Goal: Transaction & Acquisition: Purchase product/service

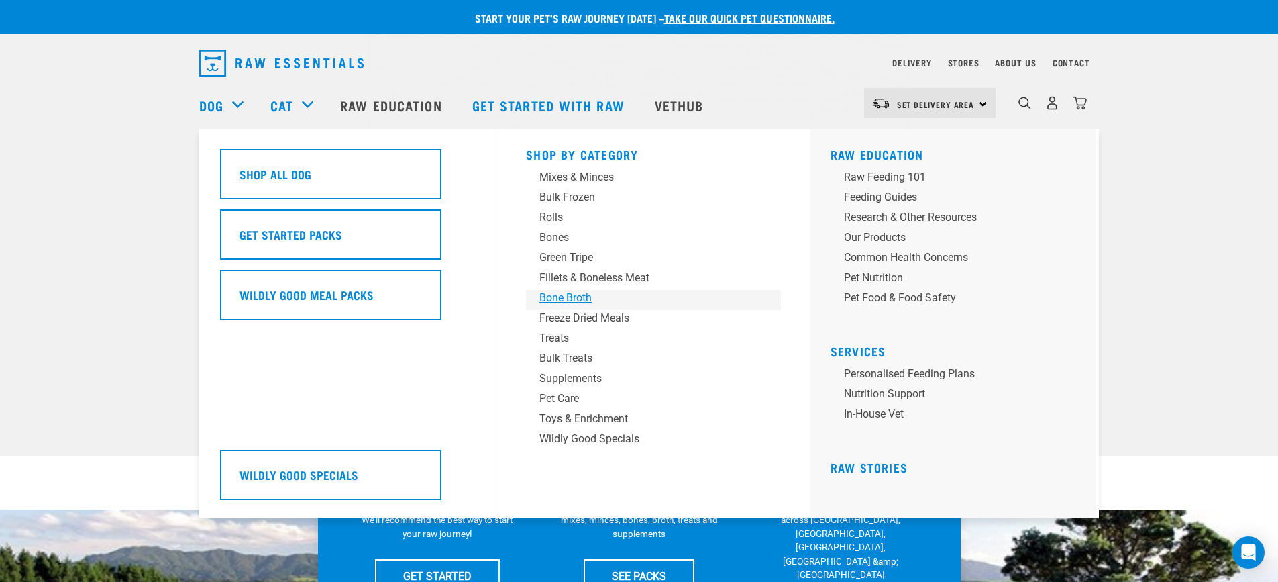
click at [577, 294] on div "Bone Broth" at bounding box center [643, 298] width 209 height 16
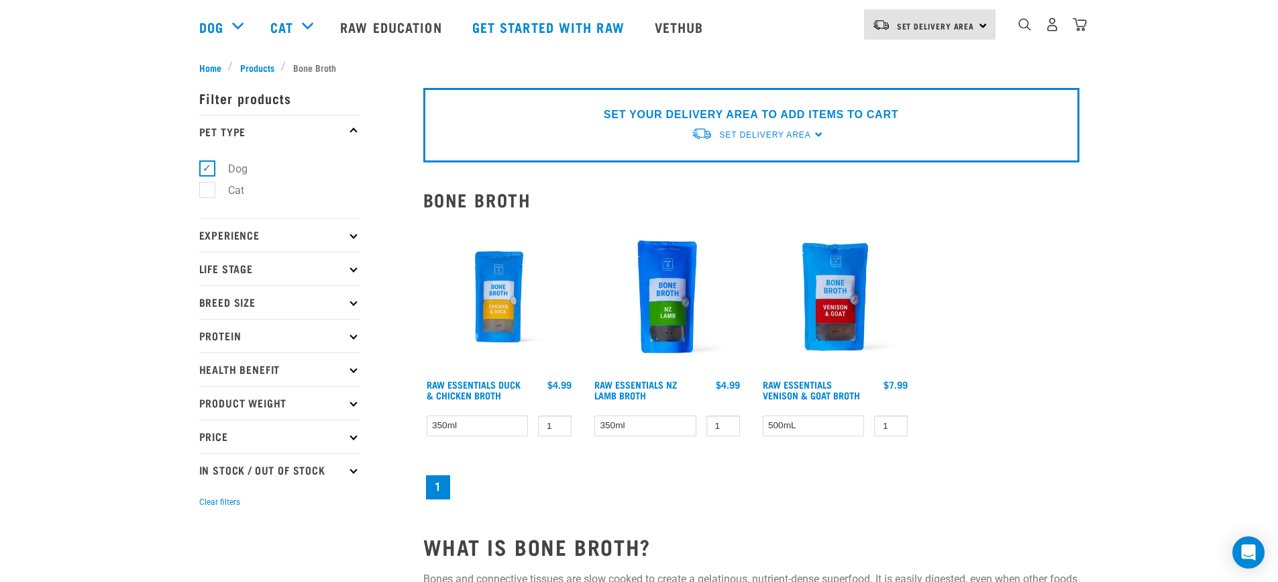
scroll to position [134, 0]
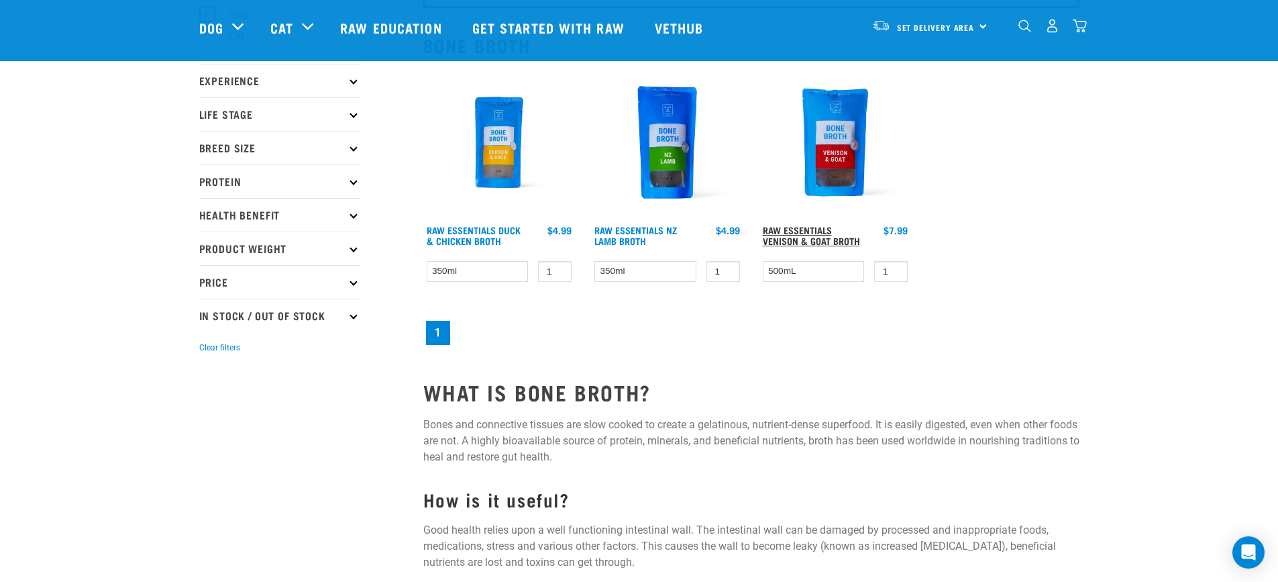
click at [812, 229] on link "Raw Essentials Venison & Goat Broth" at bounding box center [811, 234] width 97 height 15
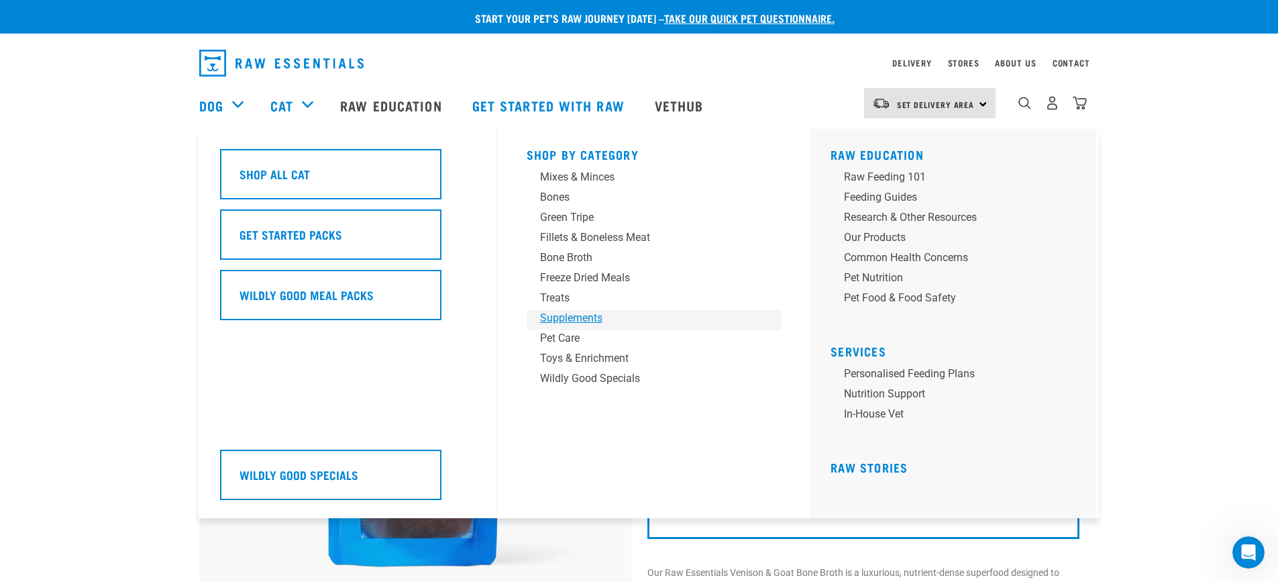
click at [585, 323] on div "Supplements" at bounding box center [644, 318] width 209 height 16
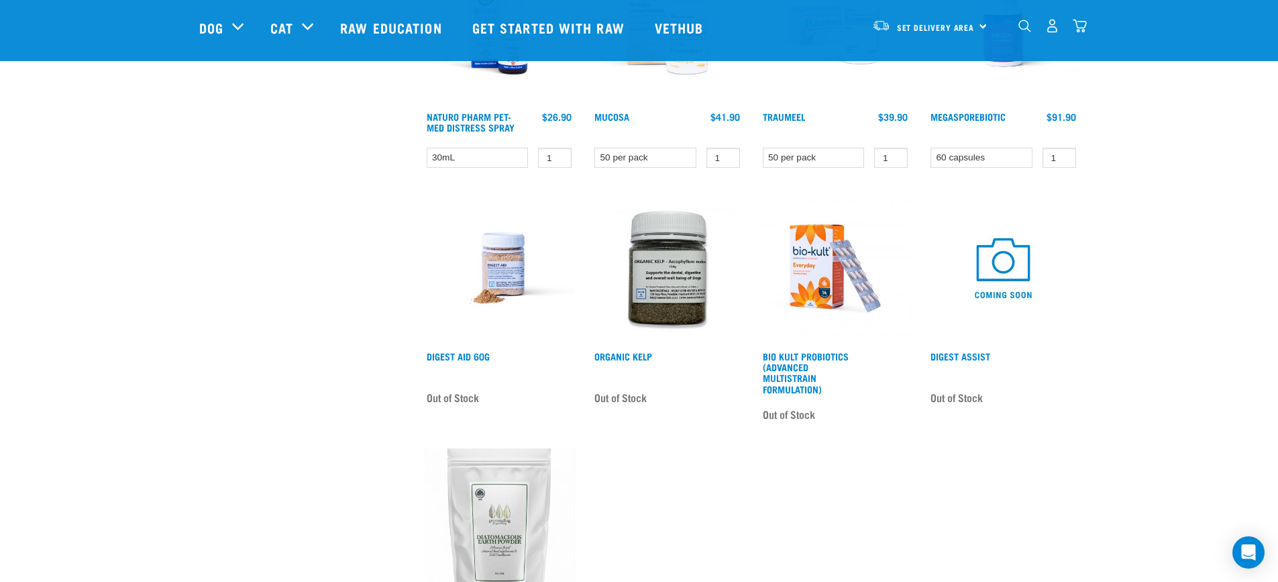
scroll to position [738, 0]
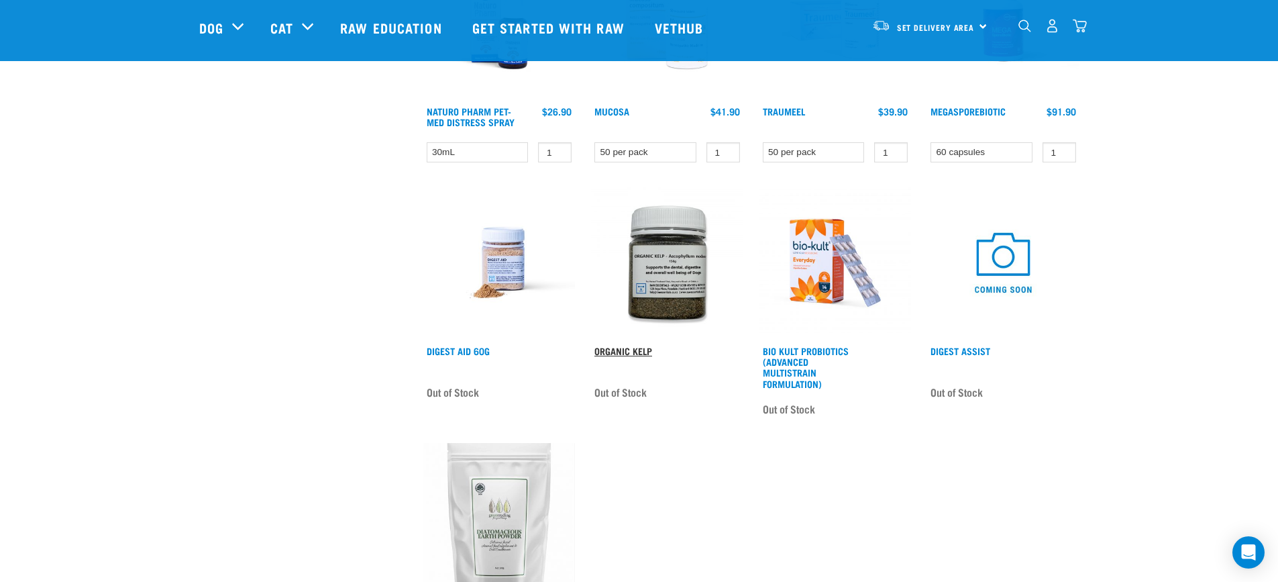
click at [613, 349] on link "Organic Kelp" at bounding box center [623, 350] width 58 height 5
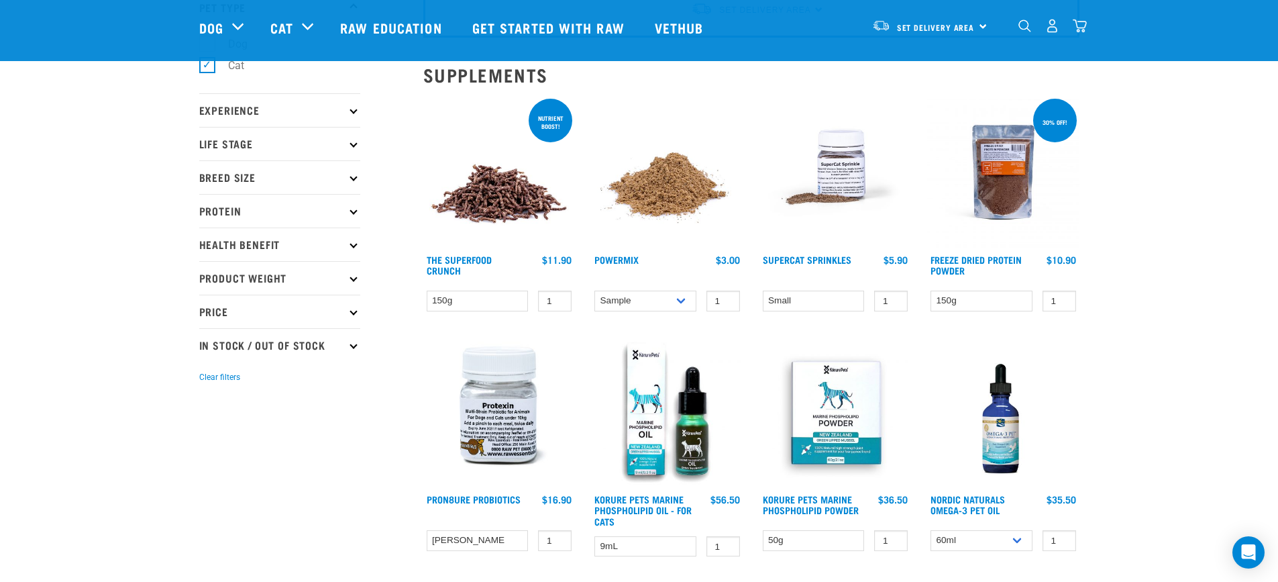
scroll to position [99, 0]
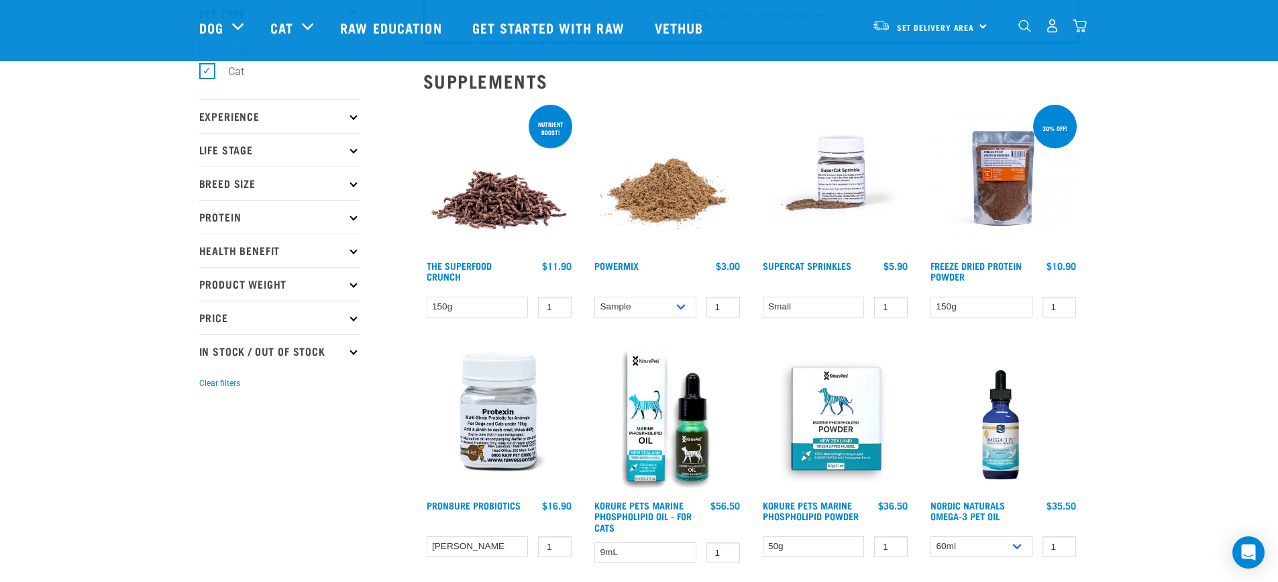
click at [984, 225] on img at bounding box center [1003, 178] width 152 height 152
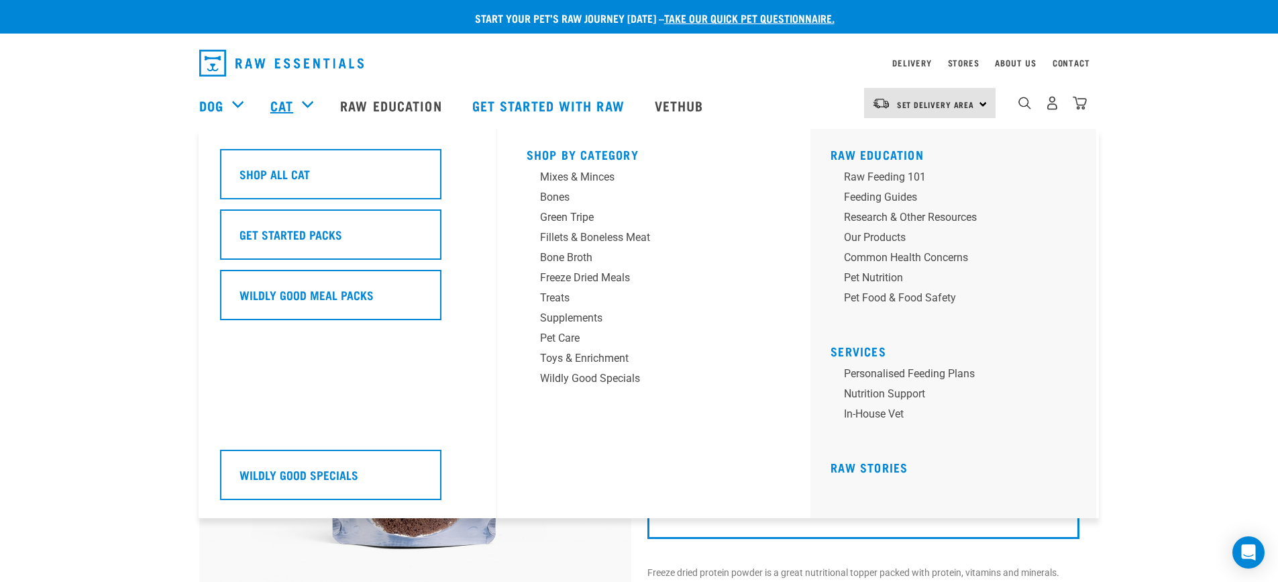
click at [285, 107] on link "Cat" at bounding box center [281, 105] width 23 height 20
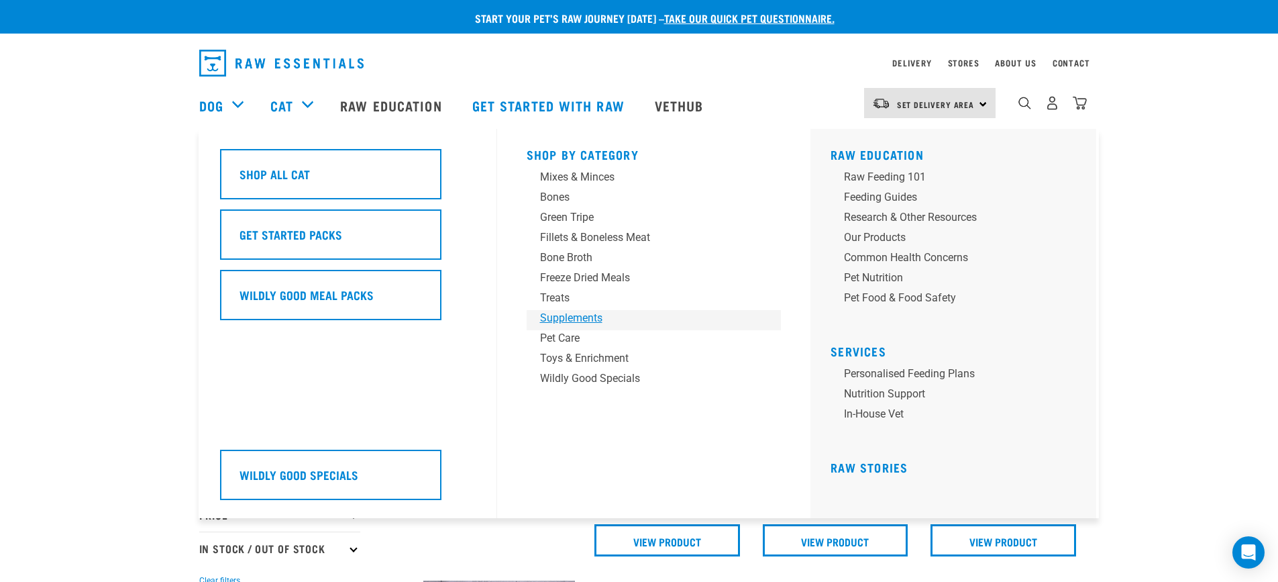
click at [565, 313] on div "Supplements" at bounding box center [644, 318] width 209 height 16
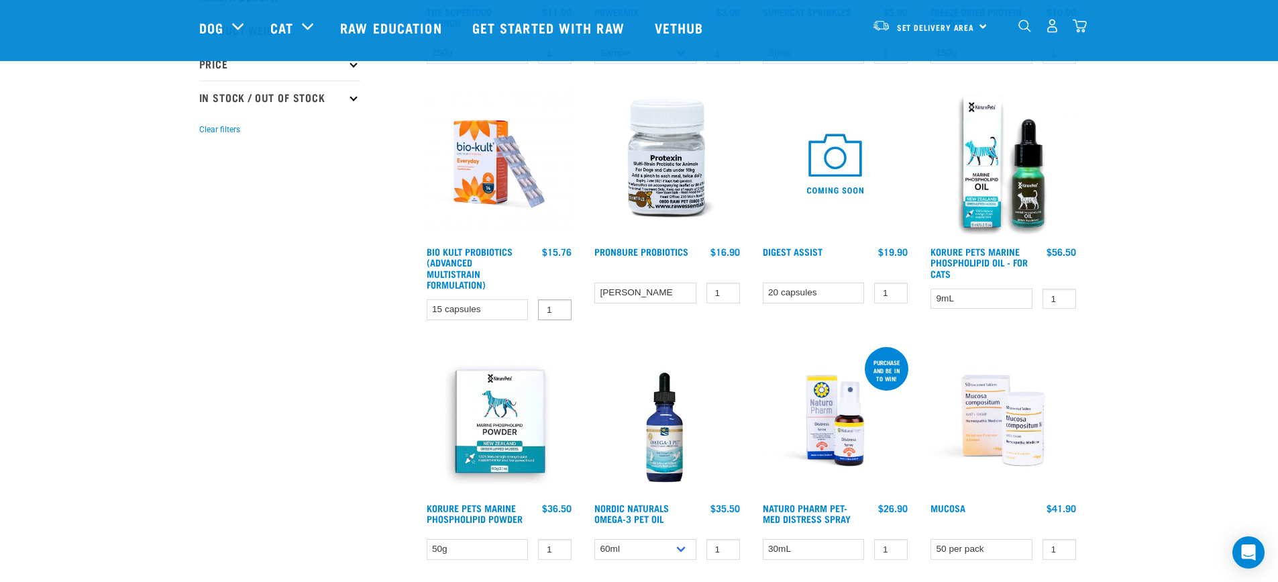
scroll to position [335, 0]
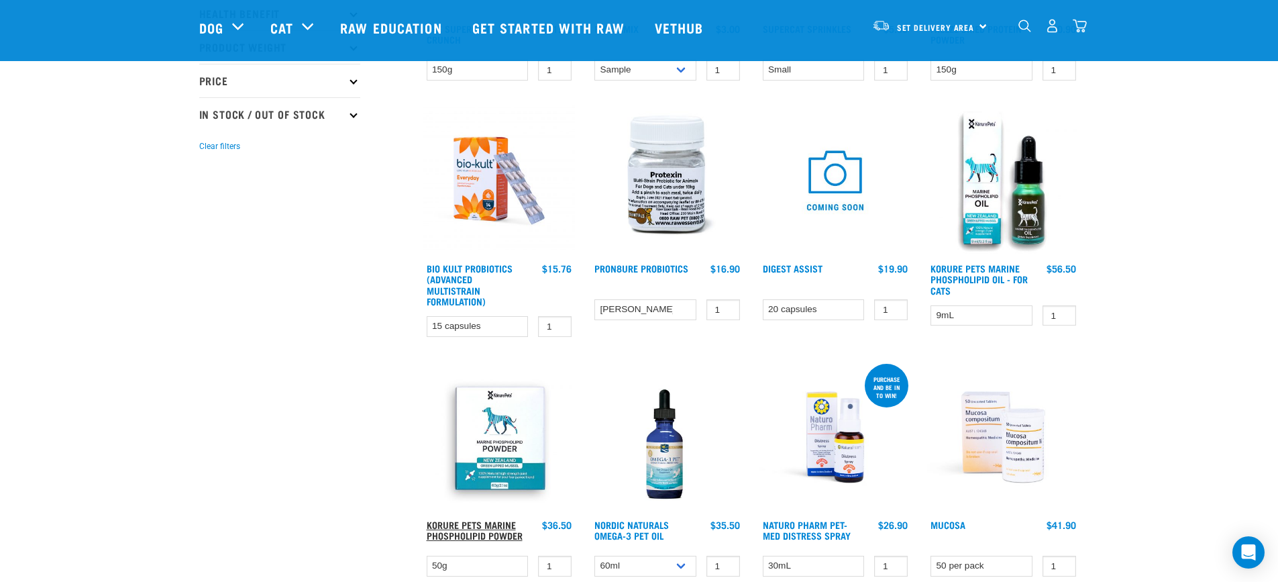
click at [488, 529] on link "Korure Pets Marine Phospholipid Powder" at bounding box center [475, 529] width 96 height 15
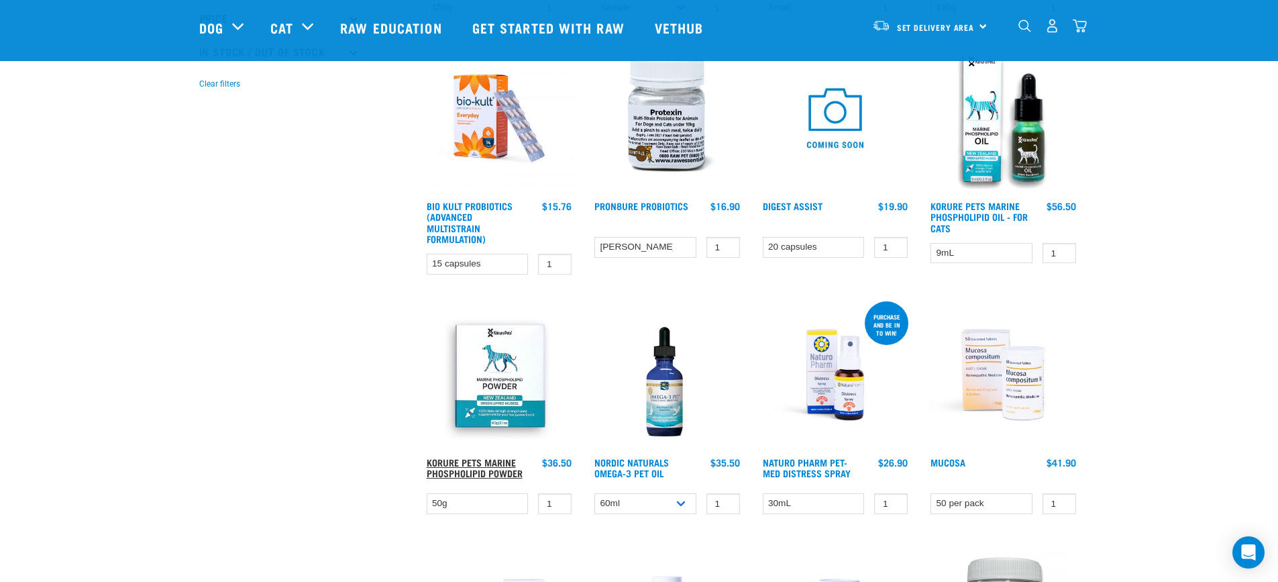
scroll to position [402, 0]
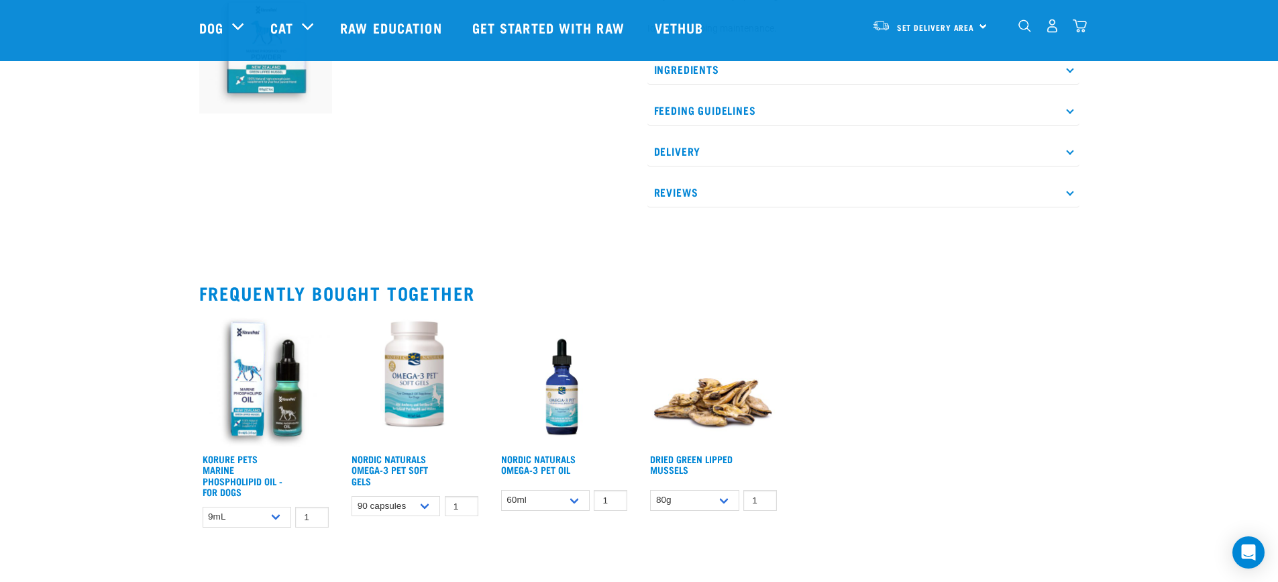
scroll to position [335, 0]
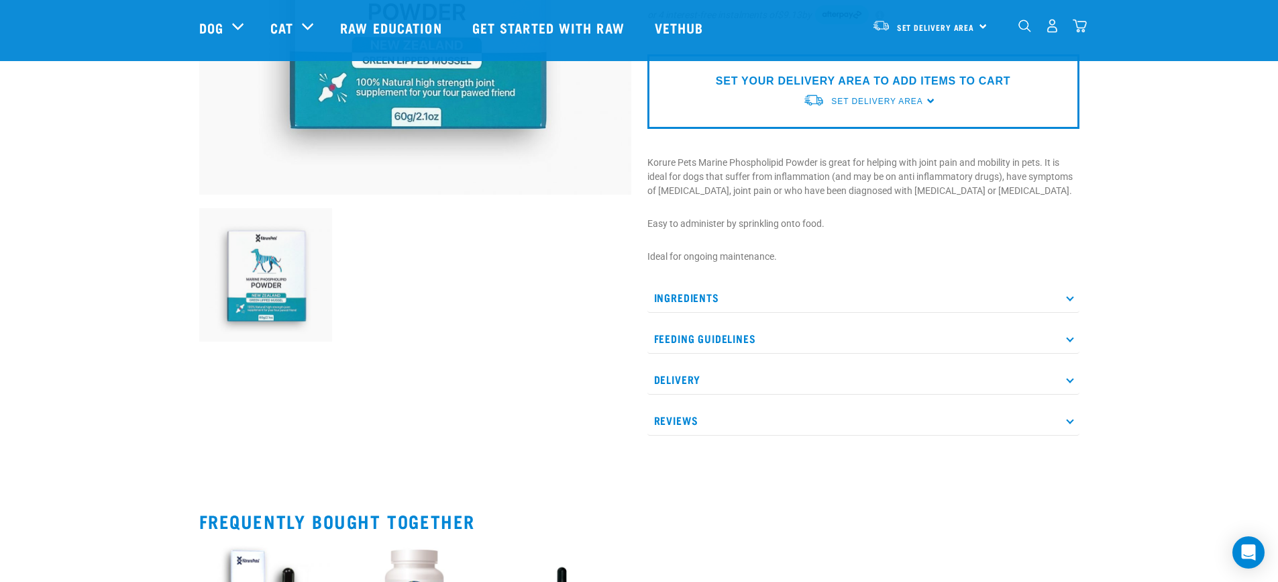
click at [763, 338] on p "Feeding Guidelines" at bounding box center [863, 338] width 432 height 30
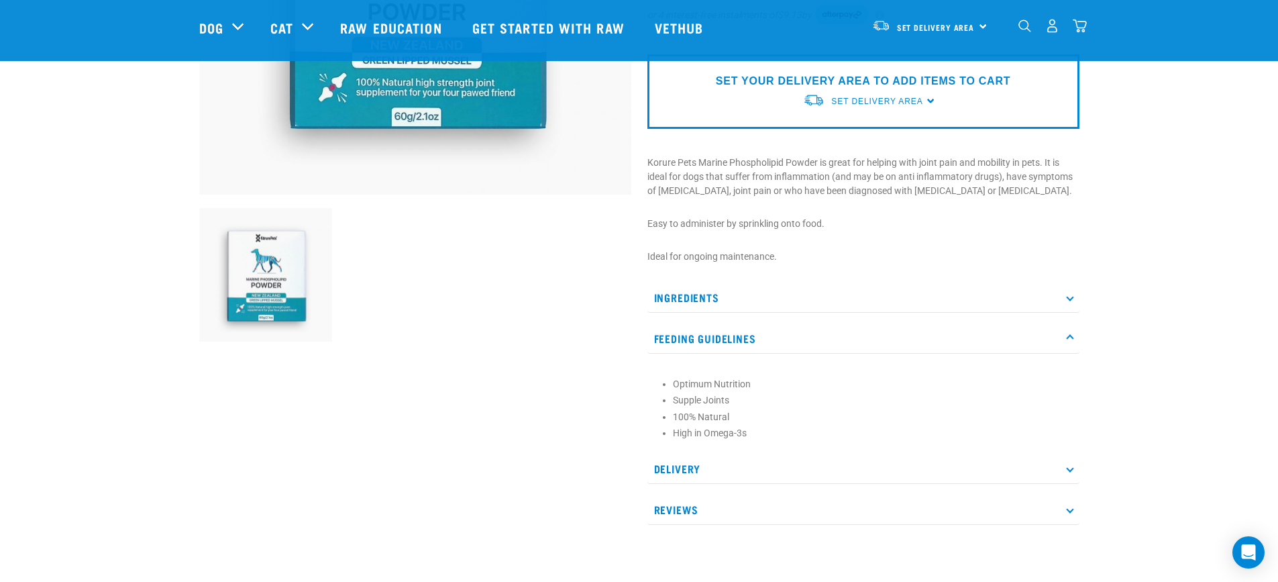
click at [741, 342] on p "Feeding Guidelines" at bounding box center [863, 338] width 432 height 30
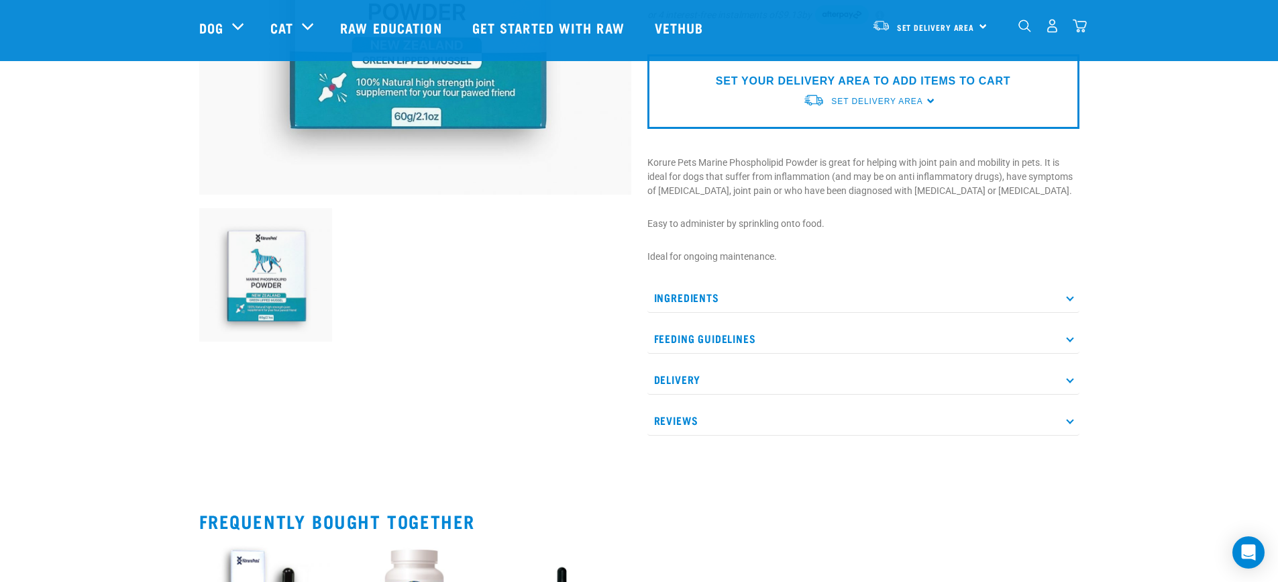
click at [709, 292] on p "Ingredients" at bounding box center [863, 297] width 432 height 30
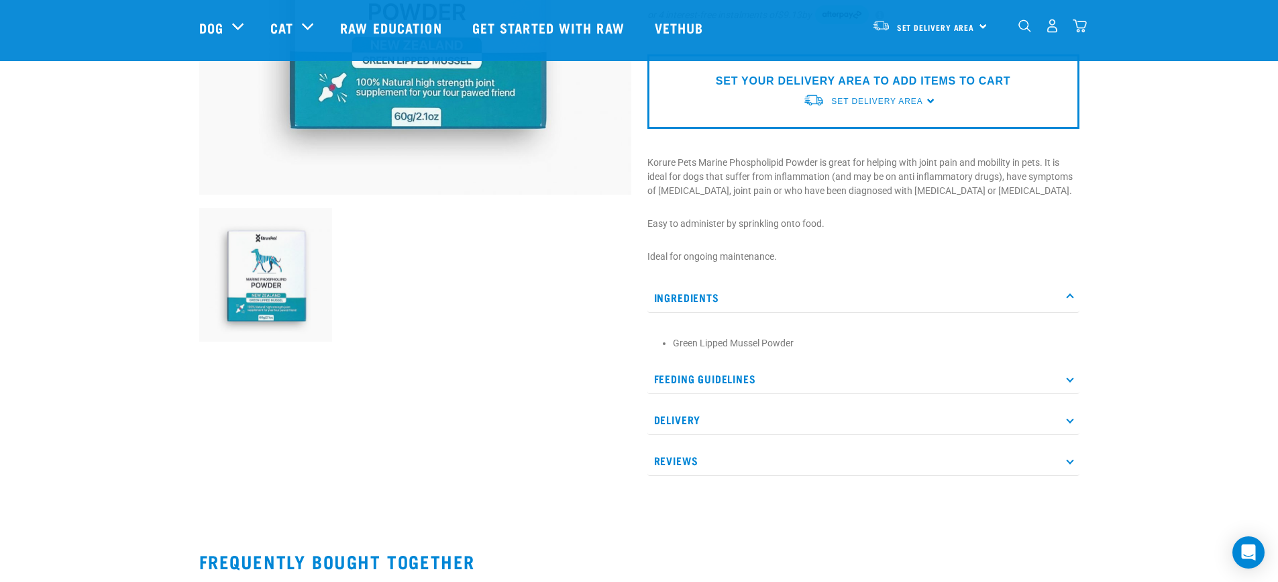
click at [708, 302] on p "Ingredients" at bounding box center [863, 297] width 432 height 30
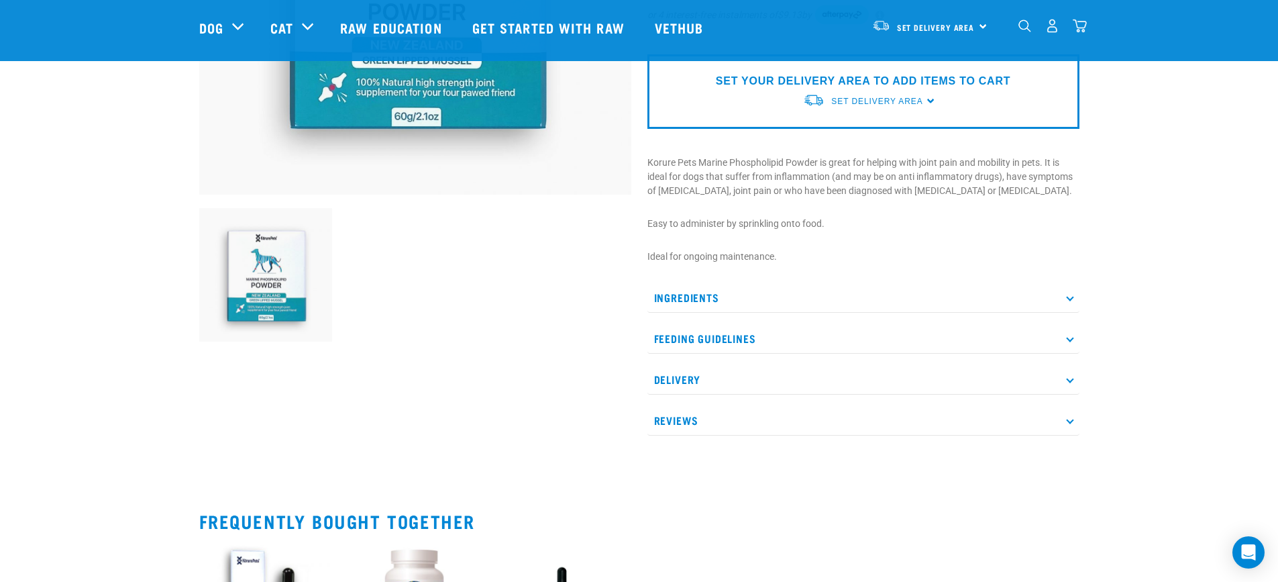
click at [716, 338] on p "Feeding Guidelines" at bounding box center [863, 338] width 432 height 30
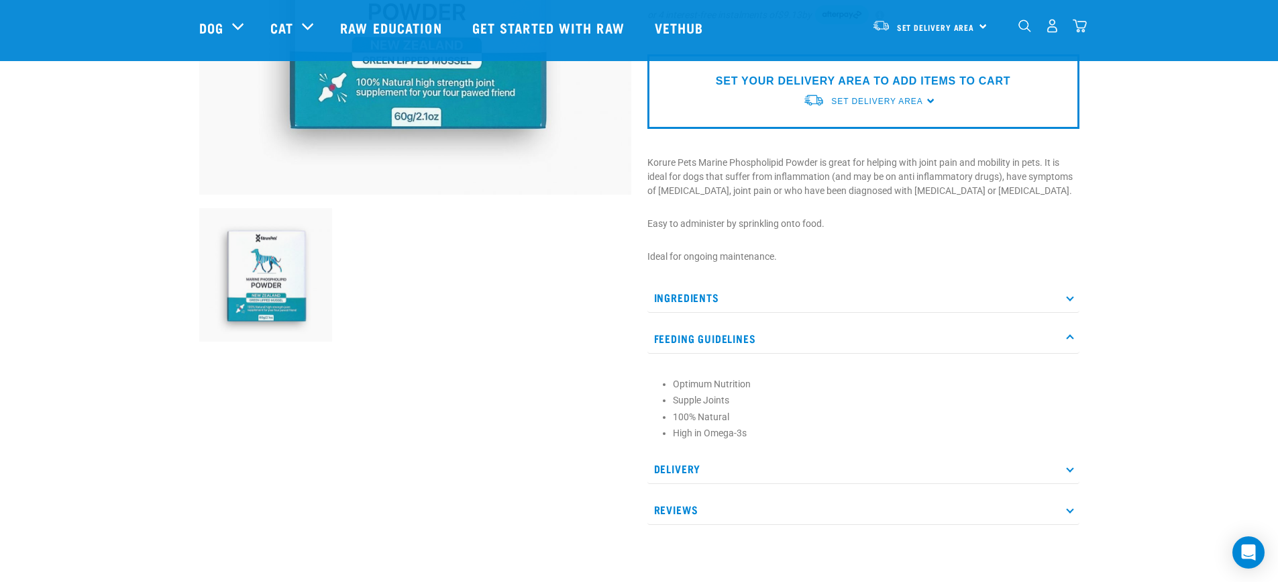
click at [669, 461] on p "Delivery" at bounding box center [863, 468] width 432 height 30
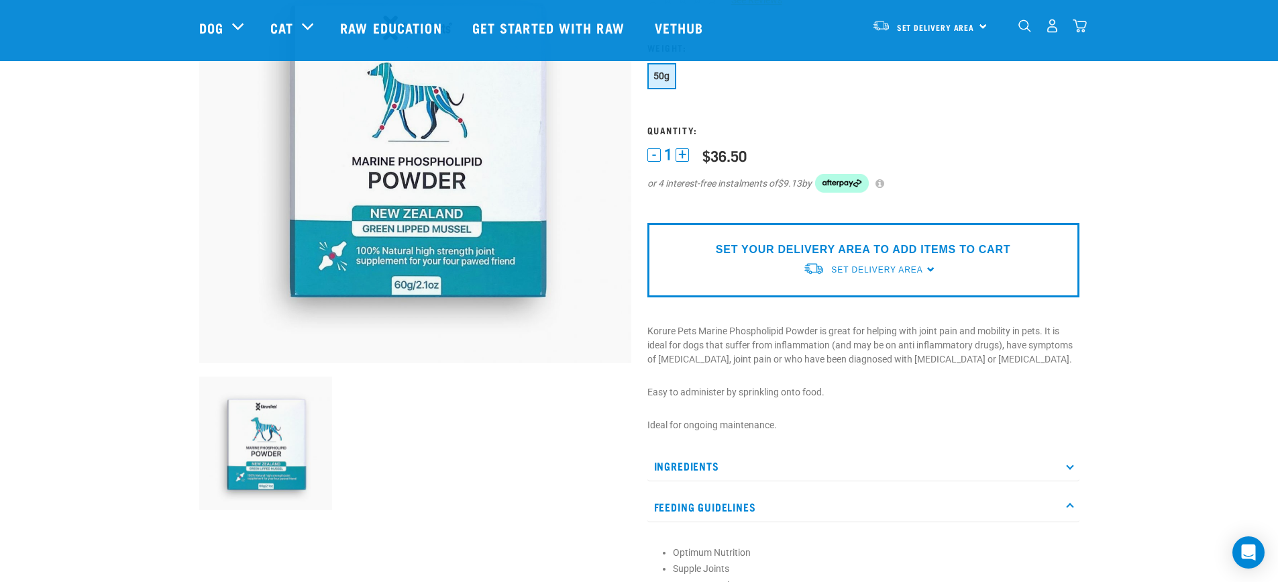
scroll to position [0, 0]
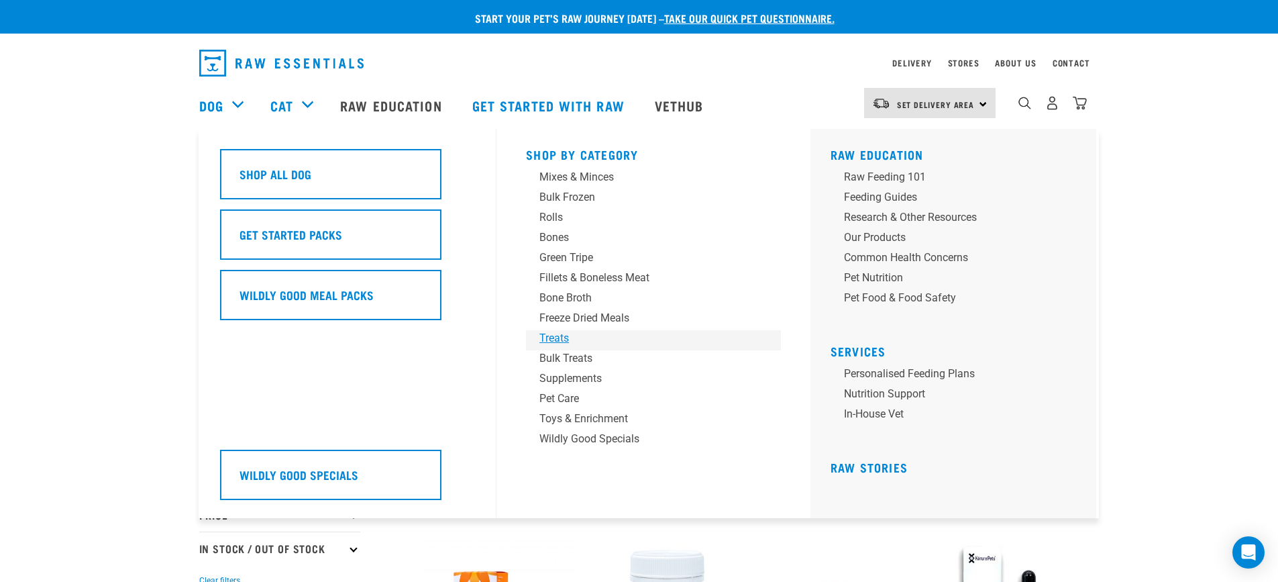
click at [554, 334] on div "Treats" at bounding box center [643, 338] width 209 height 16
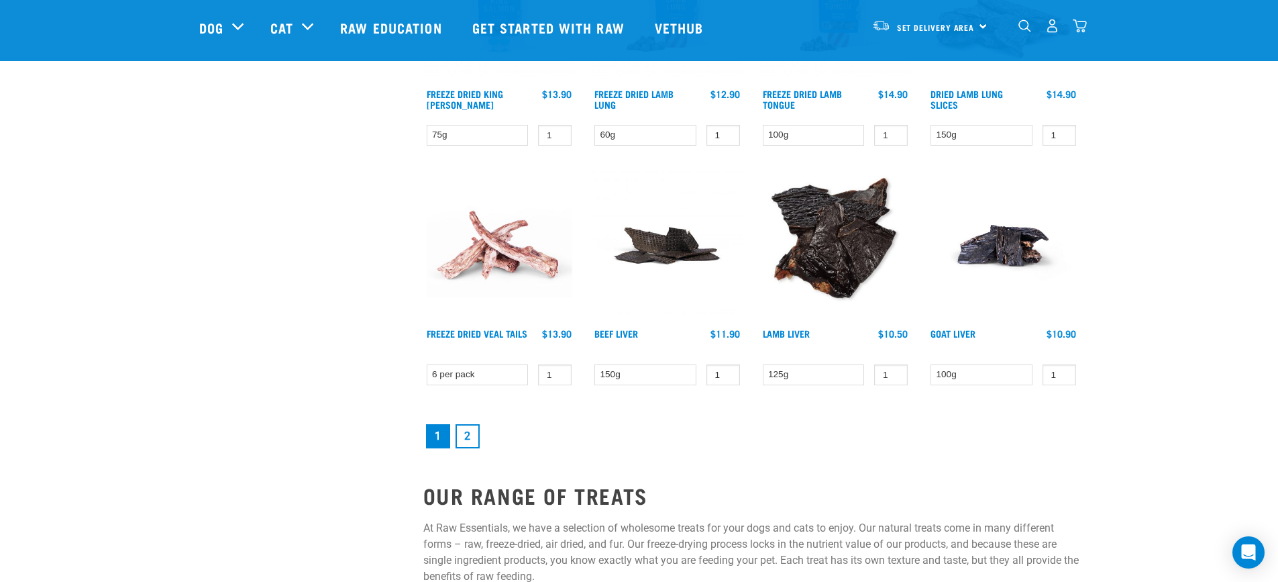
scroll to position [1811, 0]
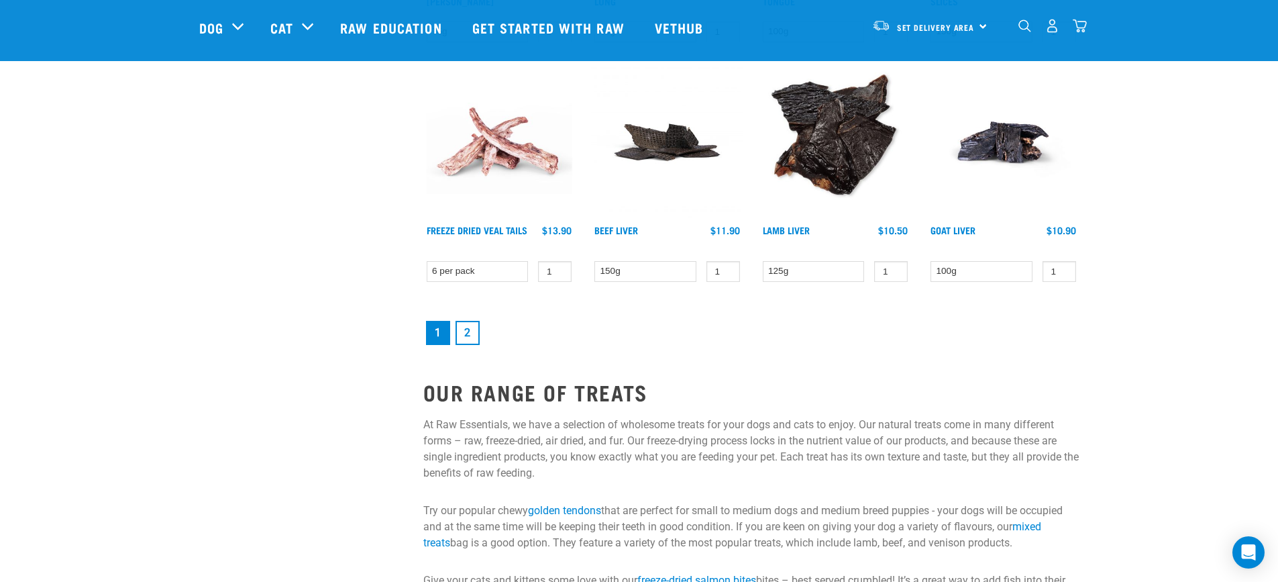
click at [468, 338] on link "2" at bounding box center [467, 333] width 24 height 24
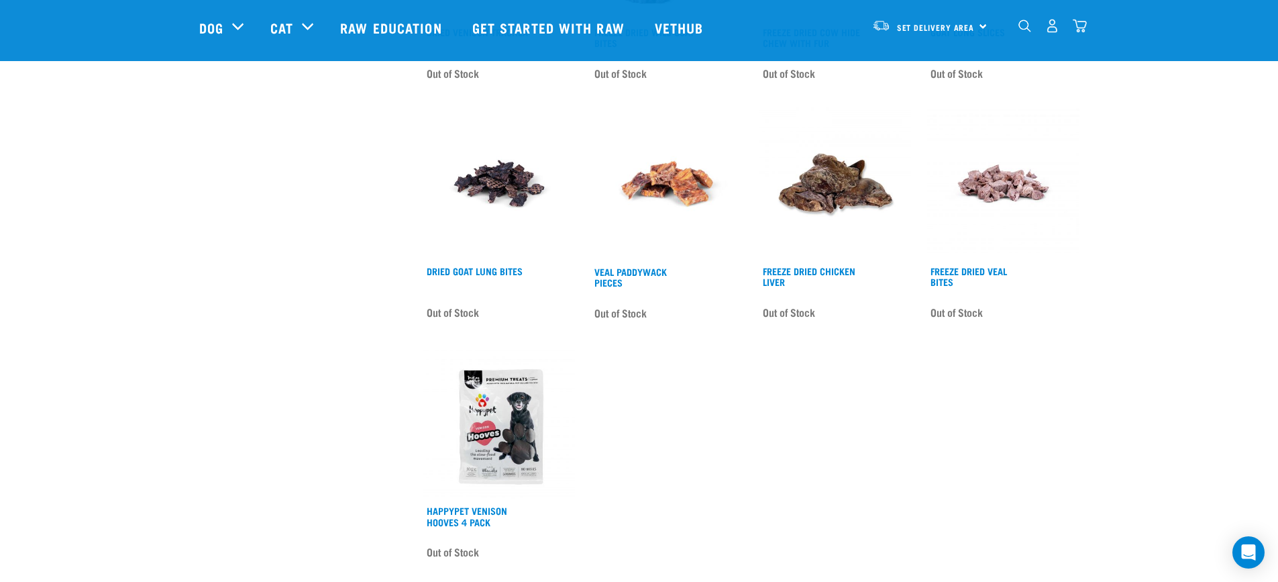
scroll to position [1543, 0]
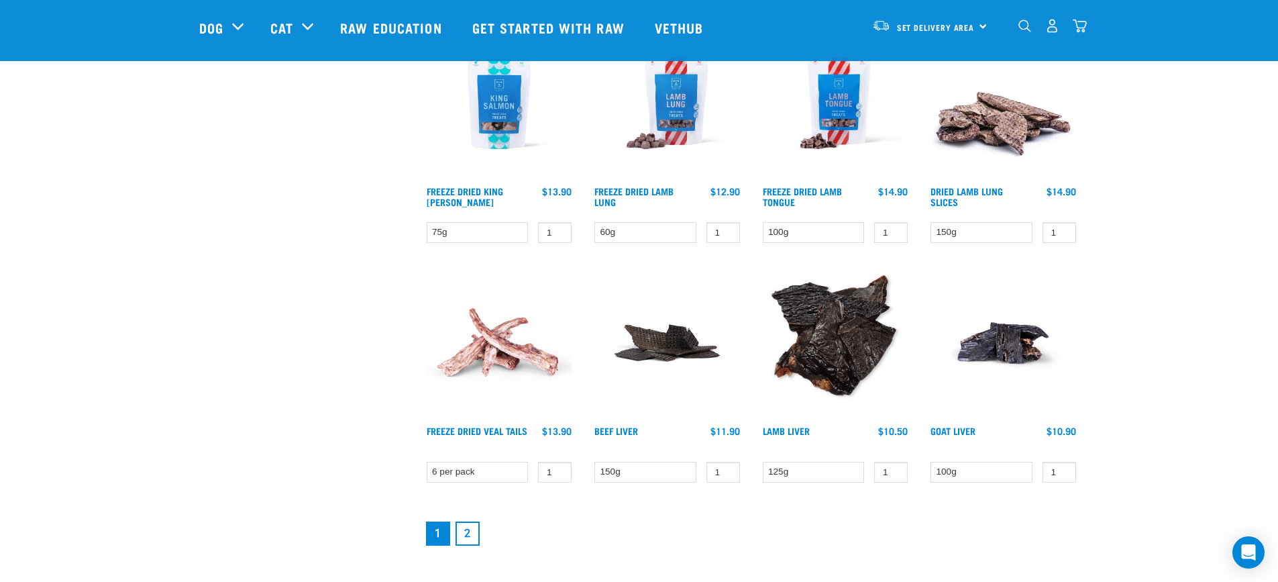
scroll to position [1574, 0]
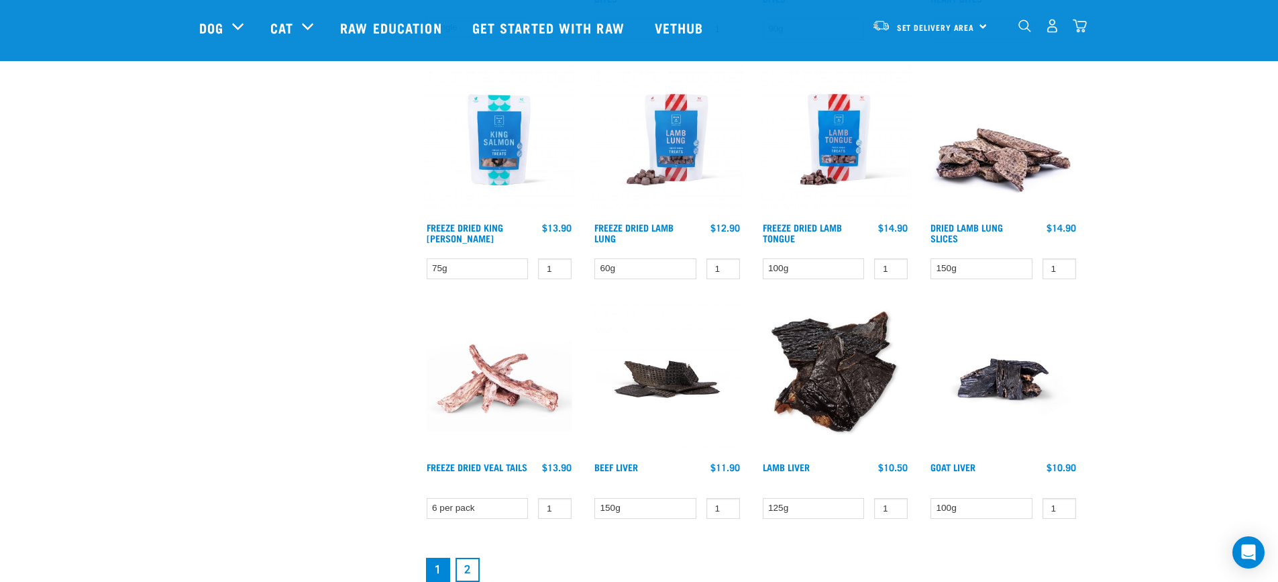
click at [1022, 32] on img "dropdown navigation" at bounding box center [1024, 25] width 13 height 13
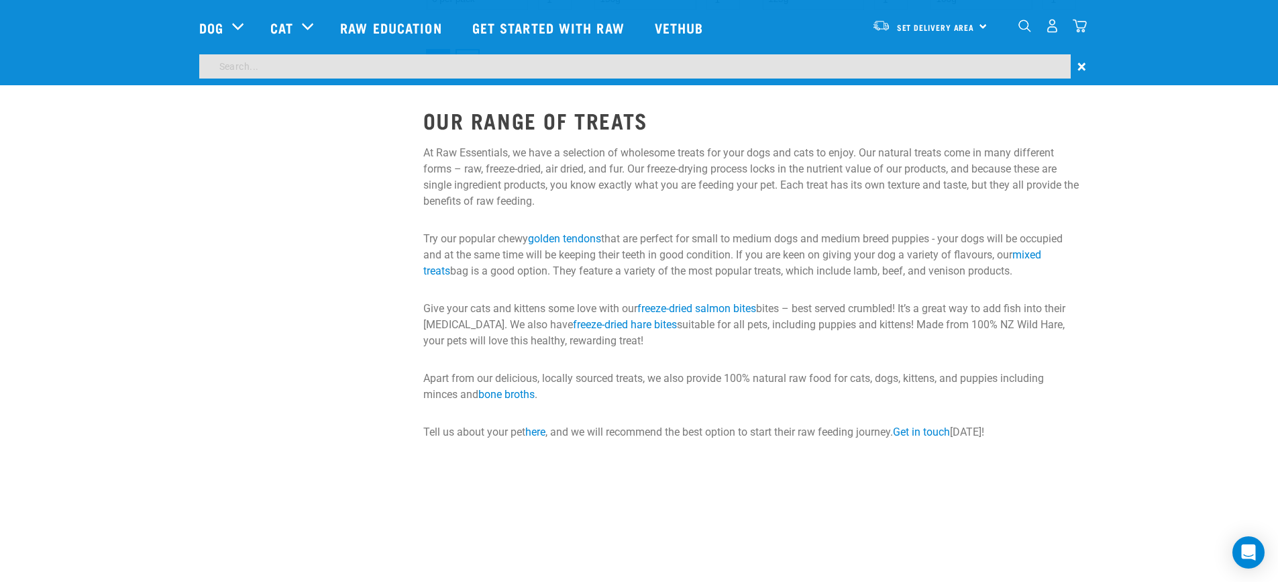
scroll to position [2042, 0]
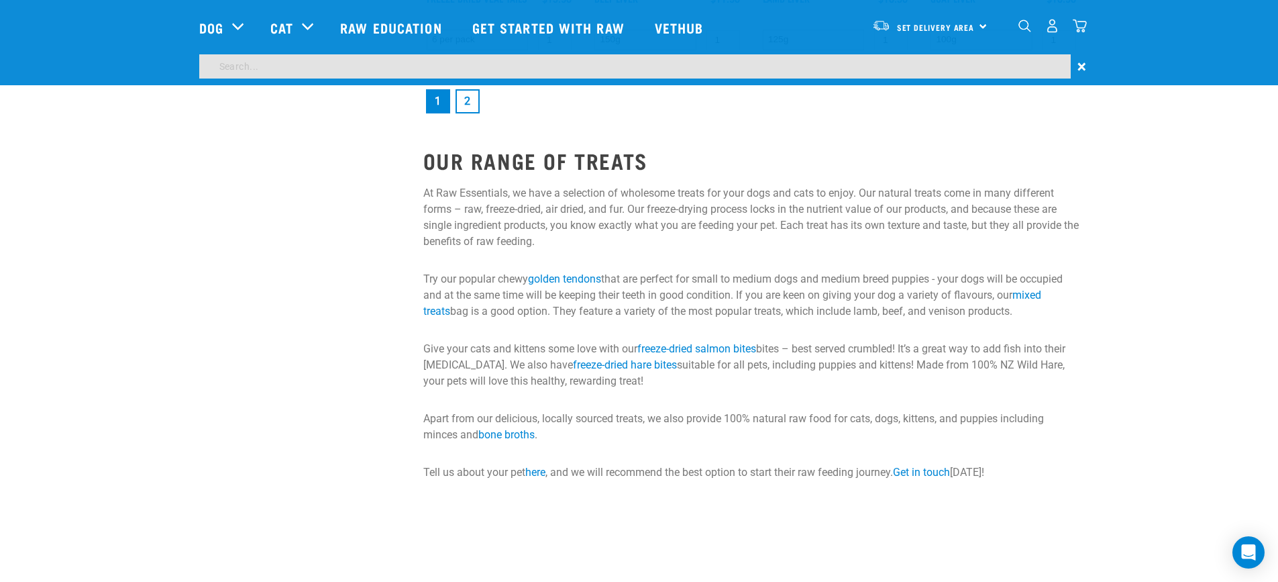
click at [695, 69] on input "search" at bounding box center [634, 66] width 871 height 24
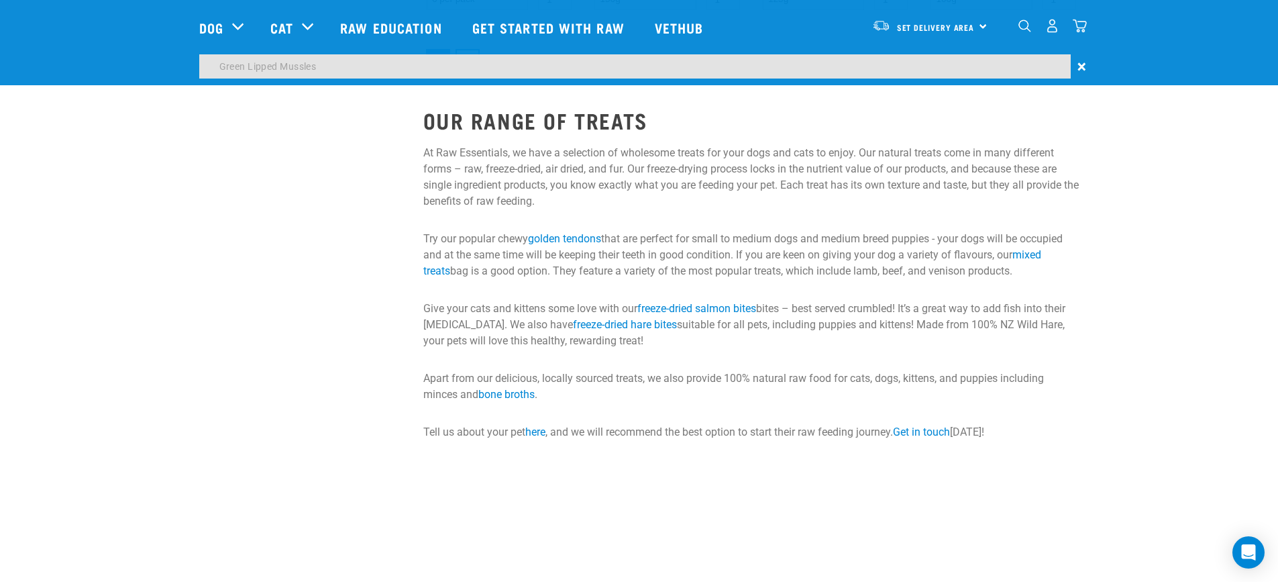
click at [991, 68] on input "Green Lipped Mussles" at bounding box center [634, 66] width 871 height 24
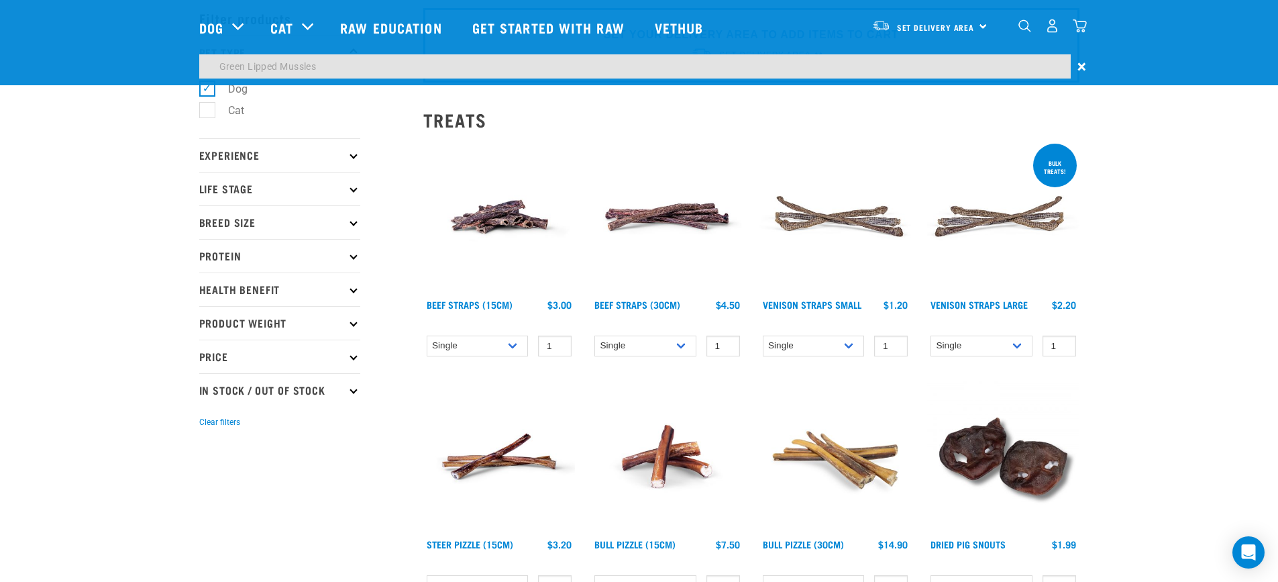
scroll to position [0, 0]
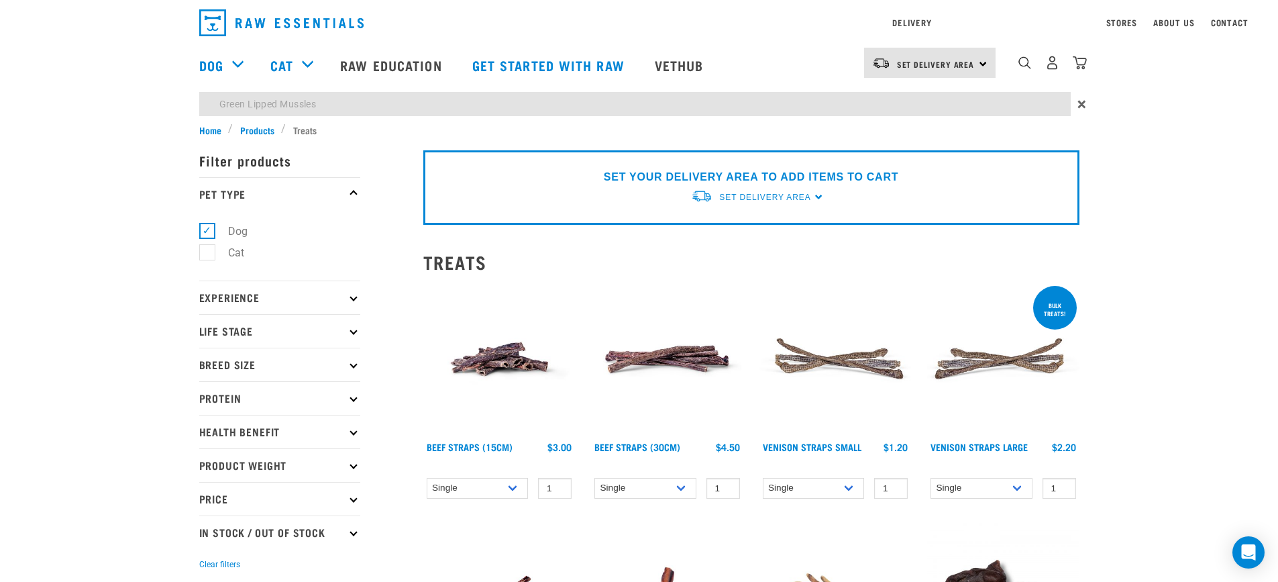
type input "Green Lipped Mussels"
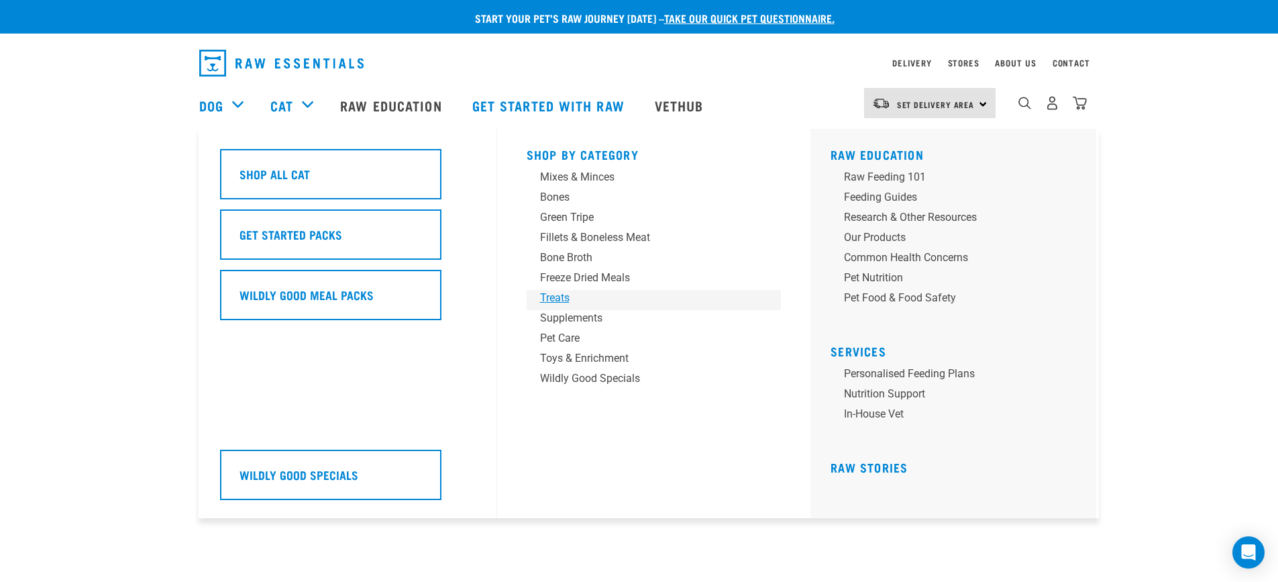
click at [565, 293] on div "Treats" at bounding box center [644, 298] width 209 height 16
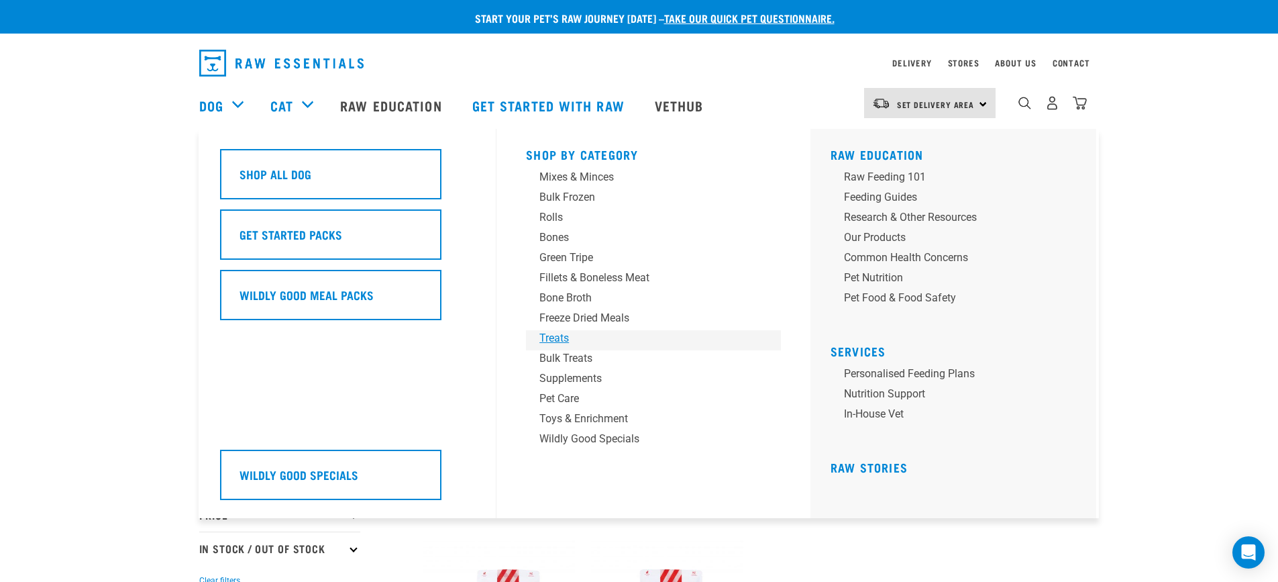
click at [536, 338] on link "Treats" at bounding box center [653, 340] width 255 height 20
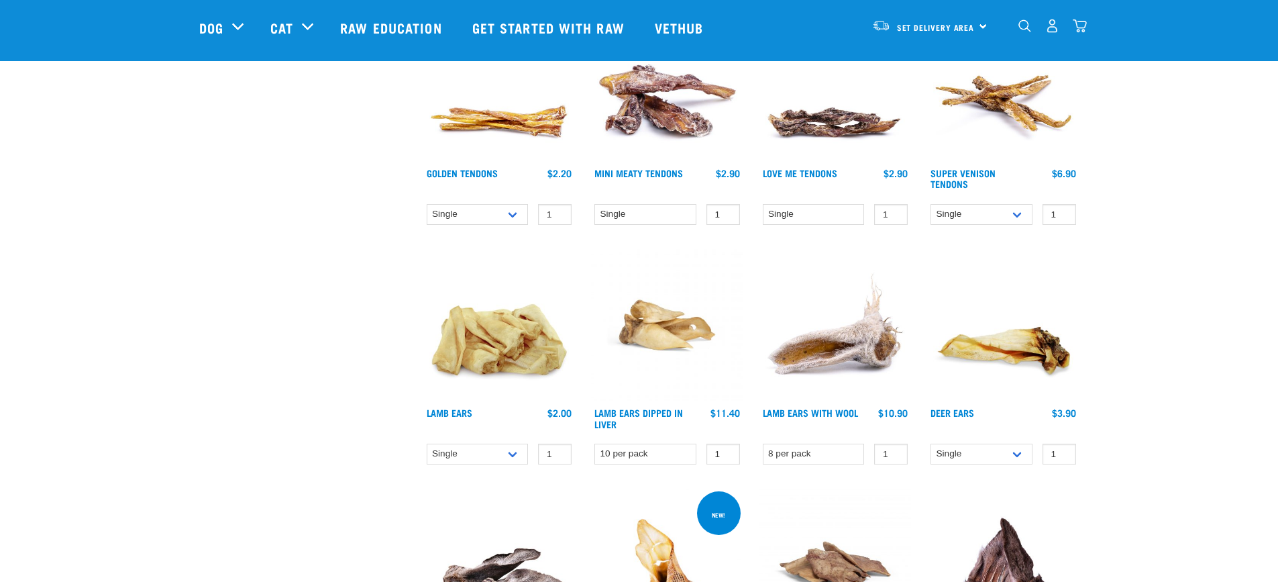
scroll to position [671, 0]
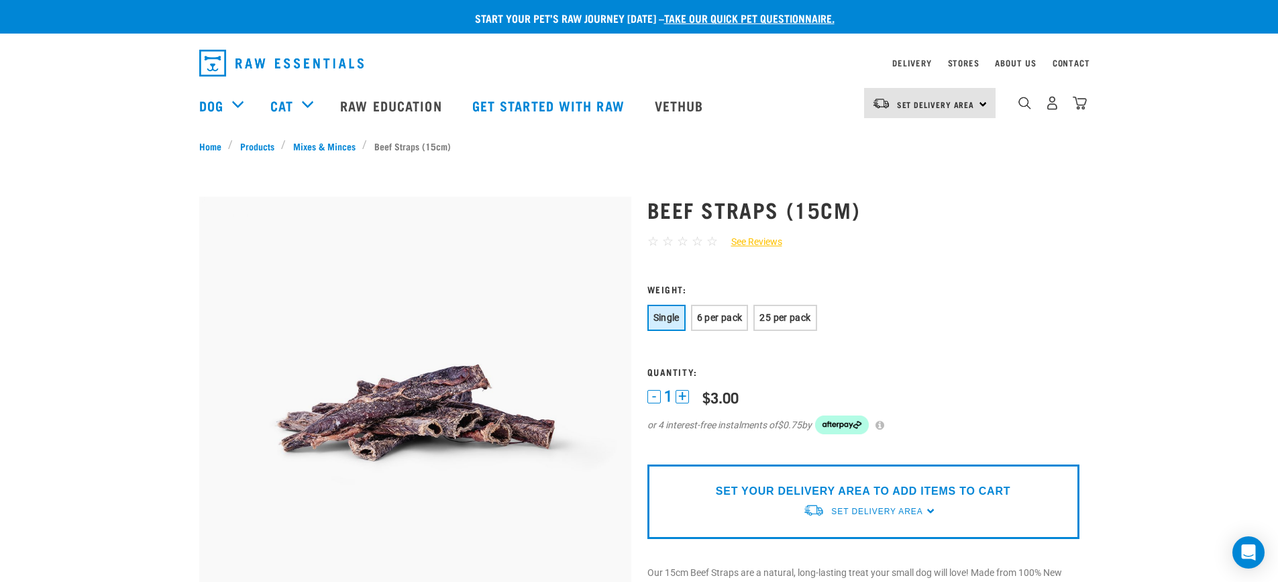
drag, startPoint x: 555, startPoint y: 337, endPoint x: 537, endPoint y: 348, distance: 21.6
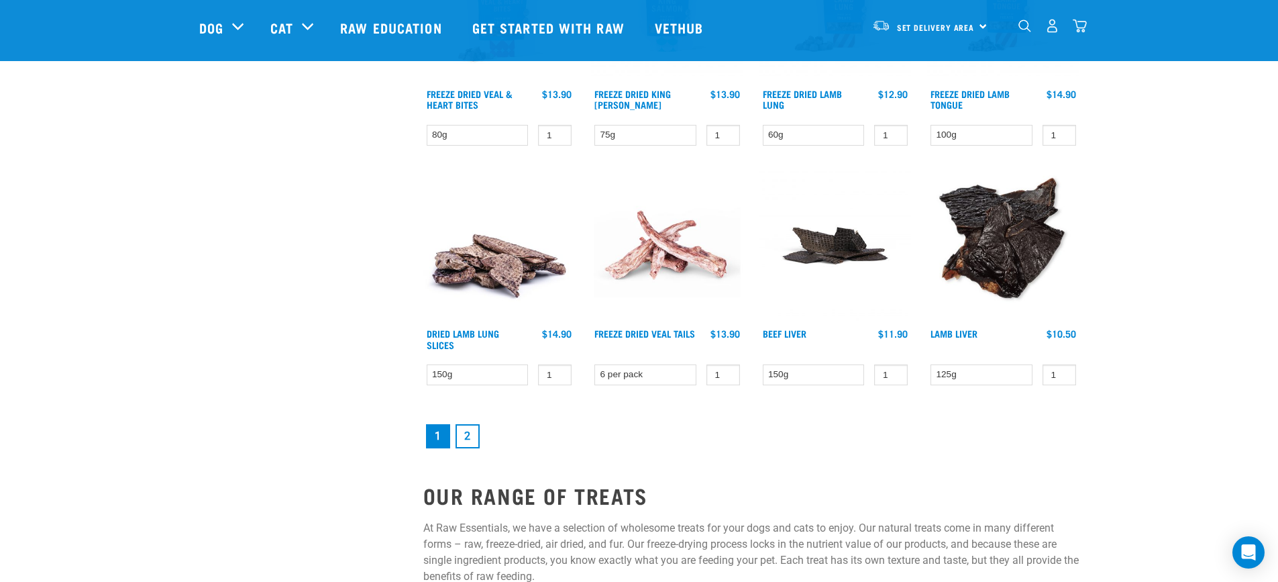
scroll to position [1780, 0]
